Goal: Transaction & Acquisition: Subscribe to service/newsletter

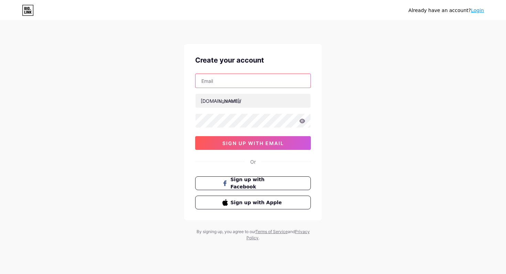
click at [234, 83] on input "text" at bounding box center [252, 81] width 115 height 14
type input "[EMAIL_ADDRESS][DOMAIN_NAME]"
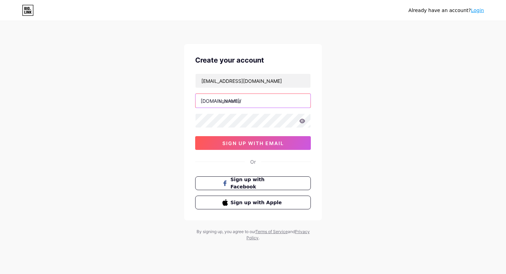
click at [228, 104] on input "text" at bounding box center [252, 101] width 115 height 14
type input "varshidhi"
click at [302, 122] on icon at bounding box center [302, 121] width 6 height 5
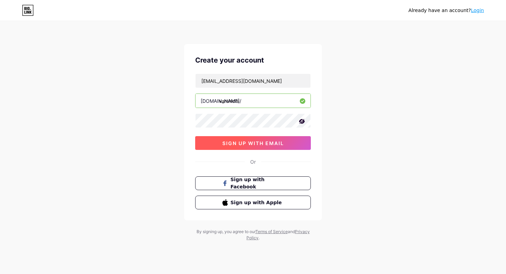
click at [275, 140] on button "sign up with email" at bounding box center [253, 143] width 116 height 14
click at [281, 148] on button "sign up with email" at bounding box center [253, 143] width 116 height 14
click at [282, 144] on span "sign up with email" at bounding box center [253, 143] width 62 height 6
click at [349, 71] on div "Already have an account? Login Create your account [EMAIL_ADDRESS][DOMAIN_NAME]…" at bounding box center [253, 131] width 506 height 263
click at [257, 142] on span "sign up with email" at bounding box center [253, 143] width 62 height 6
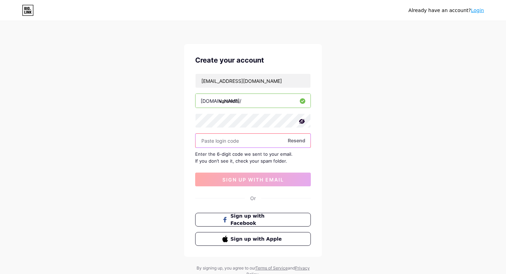
paste input "178061"
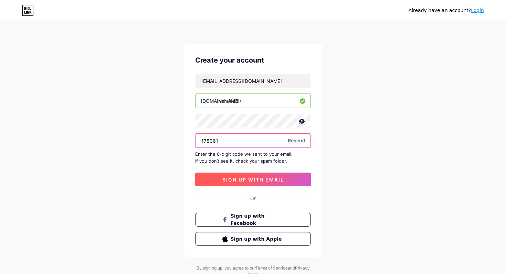
type input "178061"
click at [234, 181] on span "sign up with email" at bounding box center [253, 180] width 62 height 6
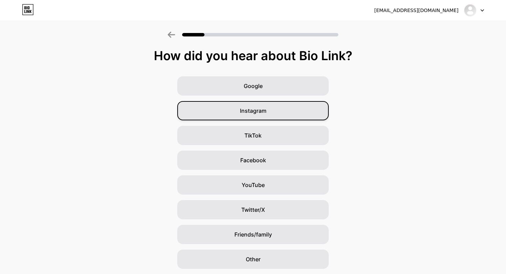
scroll to position [22, 0]
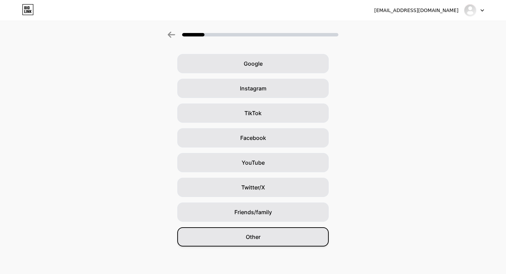
click at [265, 237] on div "Other" at bounding box center [252, 236] width 151 height 19
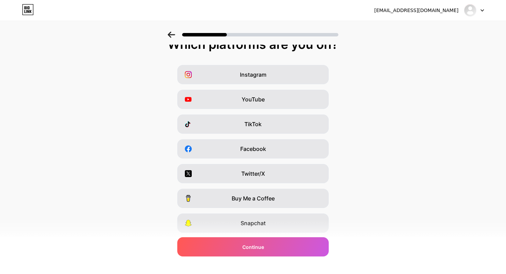
scroll to position [0, 0]
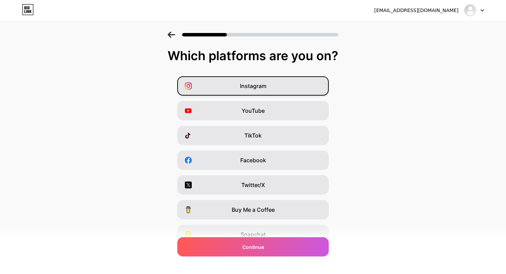
click at [252, 86] on span "Instagram" at bounding box center [253, 86] width 26 height 8
click at [257, 116] on div "YouTube" at bounding box center [252, 110] width 151 height 19
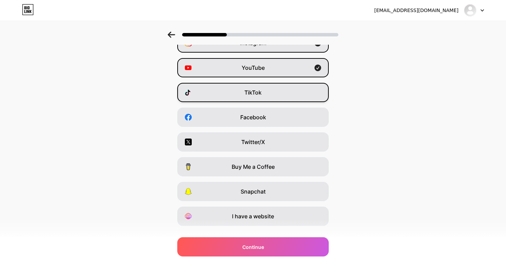
scroll to position [44, 0]
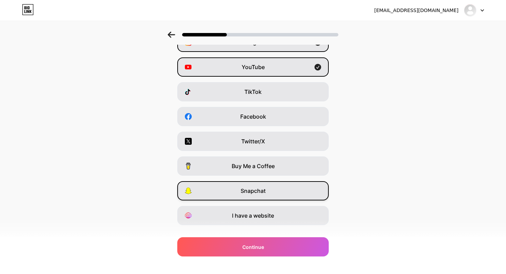
click at [288, 196] on div "Snapchat" at bounding box center [252, 190] width 151 height 19
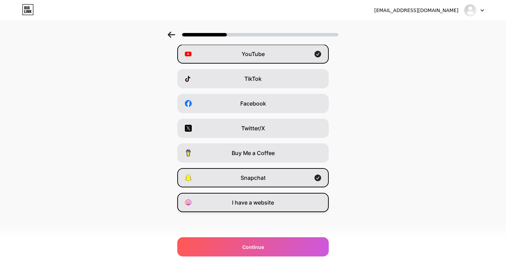
scroll to position [27, 0]
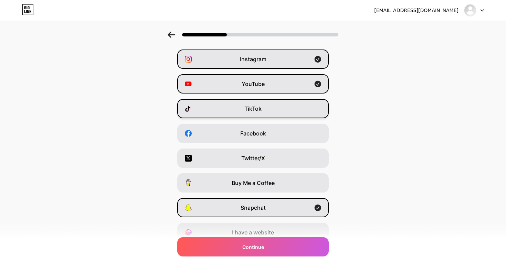
click at [271, 118] on div "TikTok" at bounding box center [252, 108] width 151 height 19
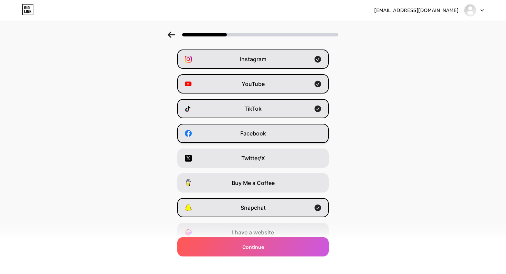
click at [270, 129] on div "Facebook" at bounding box center [252, 133] width 151 height 19
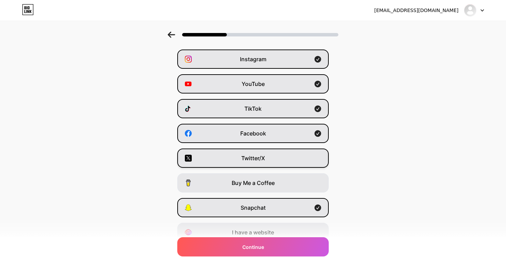
scroll to position [43, 0]
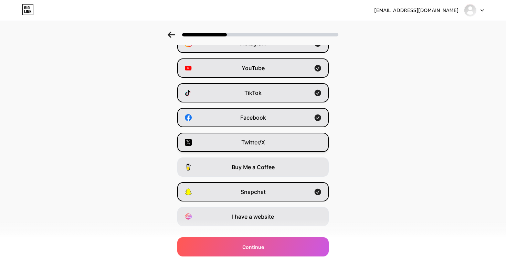
click at [277, 133] on div "Twitter/X" at bounding box center [252, 142] width 151 height 19
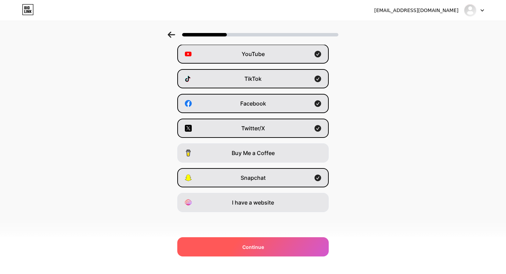
click at [272, 249] on div "Continue" at bounding box center [252, 246] width 151 height 19
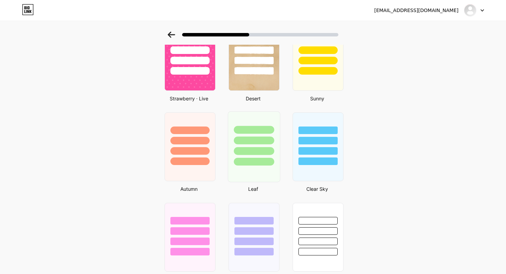
scroll to position [419, 0]
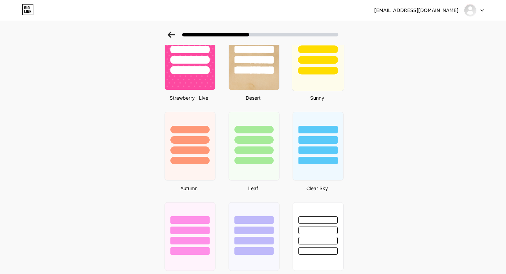
click at [307, 73] on div at bounding box center [318, 71] width 40 height 8
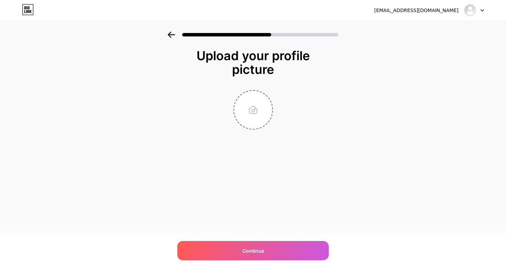
scroll to position [0, 0]
click at [257, 117] on input "file" at bounding box center [253, 110] width 38 height 38
click at [245, 109] on input "file" at bounding box center [253, 110] width 38 height 38
type input "C:\fakepath\Miffy_blog_1024x.webp"
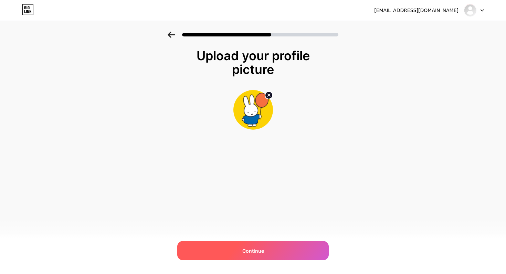
click at [271, 252] on div "Continue" at bounding box center [252, 250] width 151 height 19
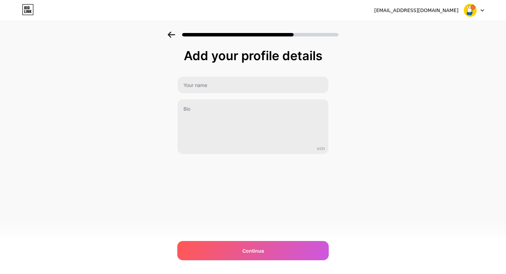
click at [251, 76] on div "Add your profile details 0/255 Continue Error" at bounding box center [252, 102] width 151 height 106
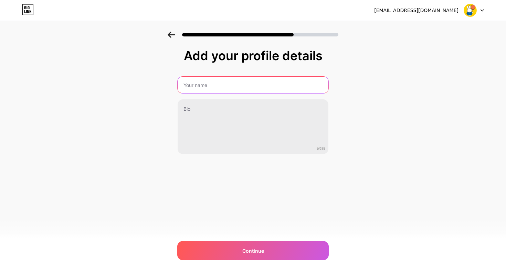
click at [253, 85] on input "text" at bounding box center [252, 85] width 151 height 17
type input "v"
type input "Varshidhi"
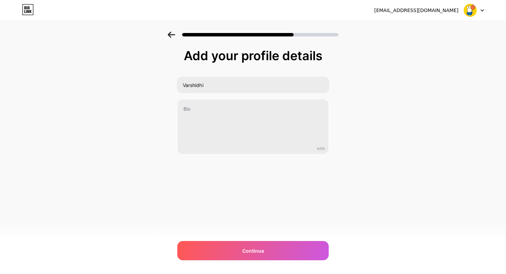
click at [274, 261] on div "[EMAIL_ADDRESS][DOMAIN_NAME] Logout Link Copied Add your profile details Varshi…" at bounding box center [253, 137] width 506 height 274
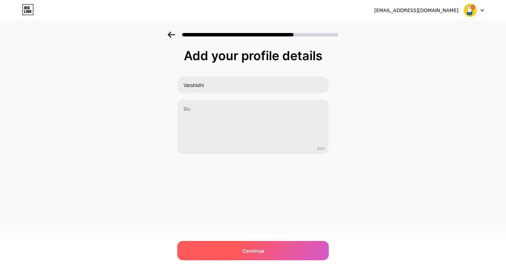
click at [274, 253] on div "Continue" at bounding box center [252, 250] width 151 height 19
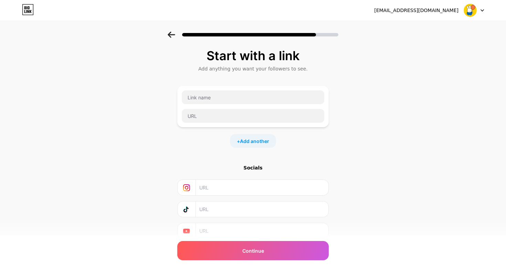
scroll to position [6, 0]
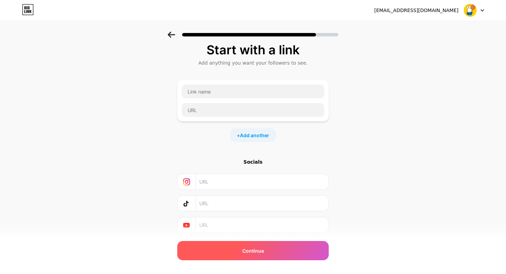
click at [287, 256] on div "Continue" at bounding box center [252, 250] width 151 height 19
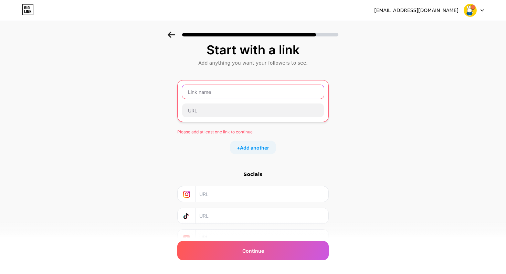
click at [236, 92] on input "text" at bounding box center [253, 92] width 142 height 14
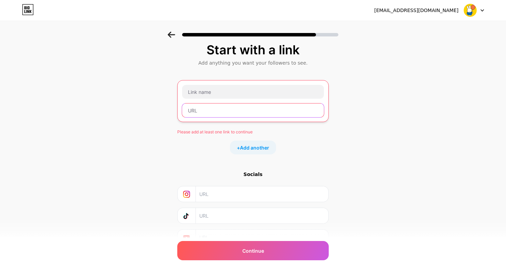
click at [248, 113] on input "text" at bounding box center [253, 111] width 142 height 14
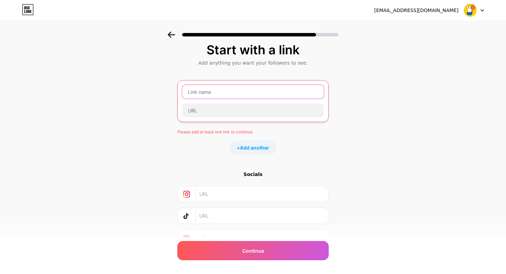
click at [244, 95] on input "text" at bounding box center [253, 92] width 142 height 14
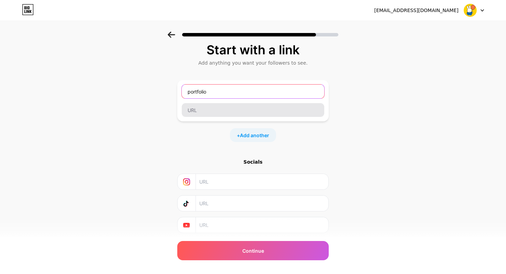
type input "portfolio"
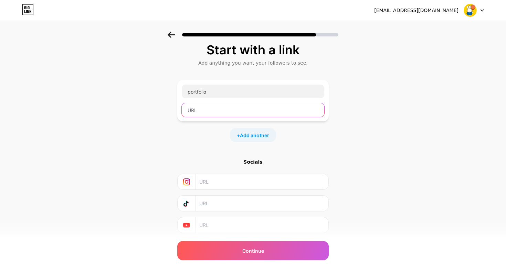
click at [224, 110] on input "text" at bounding box center [253, 110] width 142 height 14
type input "q"
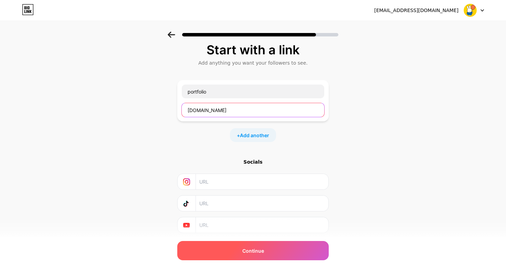
type input "[DOMAIN_NAME]"
click at [284, 251] on div "Continue" at bounding box center [252, 250] width 151 height 19
click at [288, 252] on div "Continue" at bounding box center [252, 250] width 151 height 19
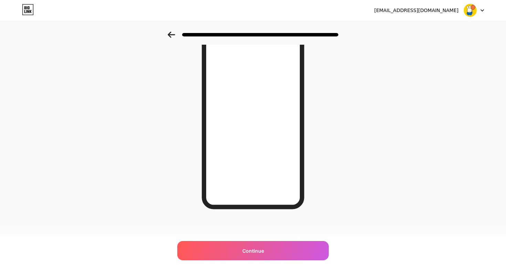
scroll to position [0, 0]
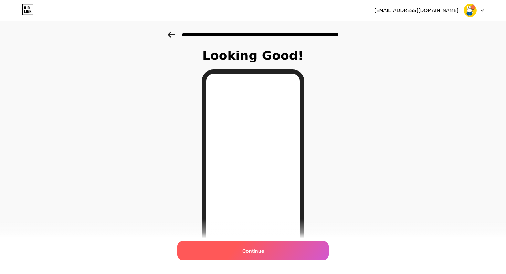
click at [271, 249] on div "Continue" at bounding box center [252, 250] width 151 height 19
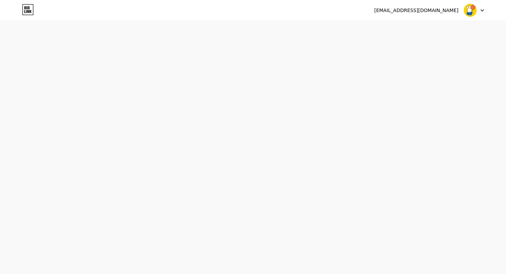
click at [271, 249] on div "[EMAIL_ADDRESS][DOMAIN_NAME] Logout Link Copied Start your 7 day free trial Can…" at bounding box center [253, 137] width 506 height 274
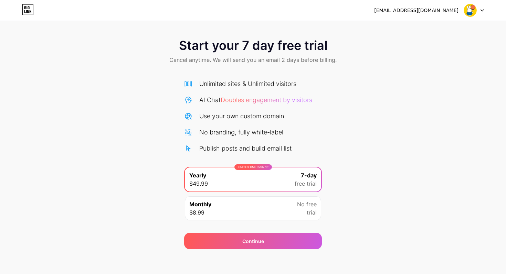
scroll to position [3, 0]
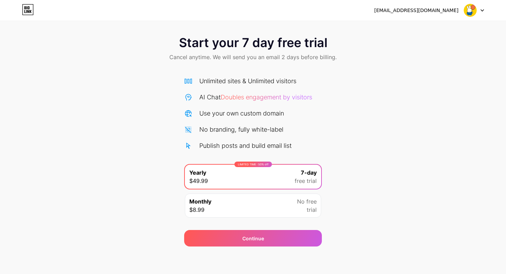
click at [478, 12] on div at bounding box center [474, 10] width 20 height 12
click at [440, 120] on div "Start your 7 day free trial Cancel anytime. We will send you an email 2 days be…" at bounding box center [253, 138] width 506 height 218
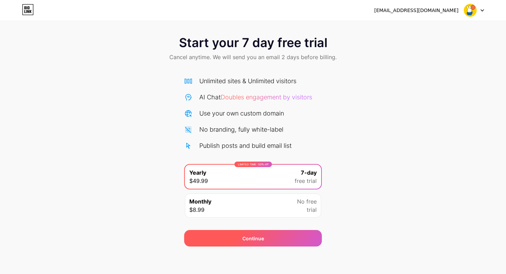
click at [258, 238] on span "Continue" at bounding box center [253, 238] width 22 height 7
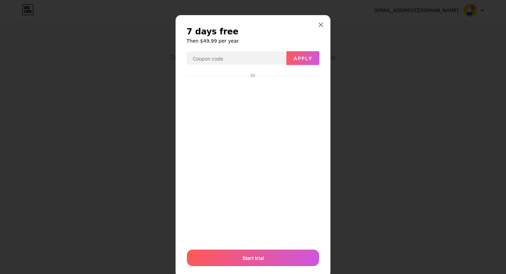
click at [322, 33] on div "7 days free Then $49.99 per year Apply Or Start trial" at bounding box center [252, 146] width 155 height 262
click at [322, 25] on icon at bounding box center [321, 25] width 6 height 6
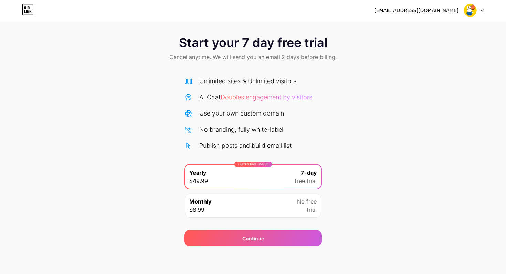
click at [362, 199] on div "Start your 7 day free trial Cancel anytime. We will send you an email 2 days be…" at bounding box center [253, 138] width 506 height 218
